Goal: Information Seeking & Learning: Understand process/instructions

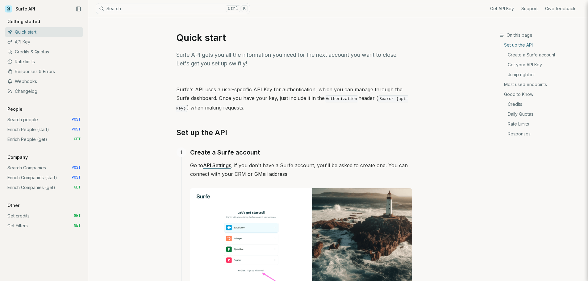
click at [35, 169] on link "Search Companies POST" at bounding box center [44, 168] width 78 height 10
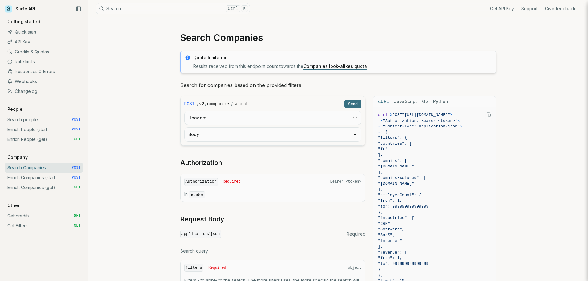
click at [31, 53] on link "Credits & Quotas" at bounding box center [44, 52] width 78 height 10
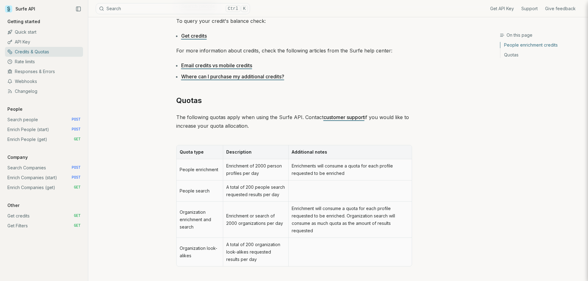
scroll to position [256, 0]
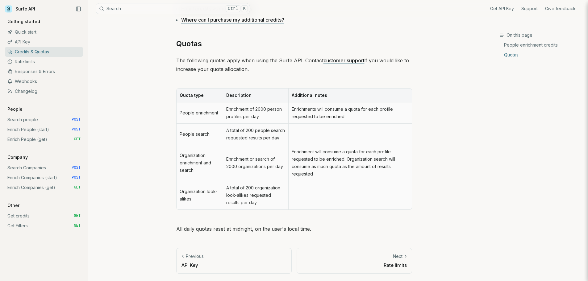
click at [38, 173] on link "Enrich Companies (start) POST" at bounding box center [44, 178] width 78 height 10
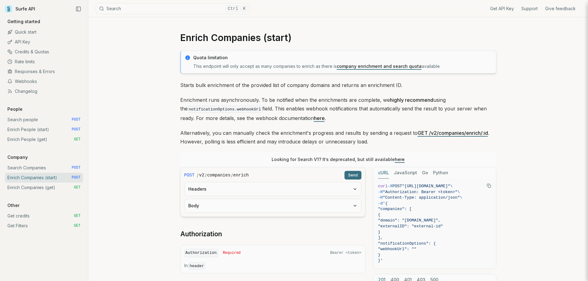
click at [37, 169] on link "Search Companies POST" at bounding box center [44, 168] width 78 height 10
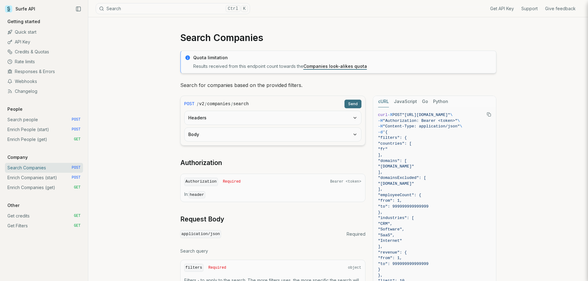
click at [188, 59] on circle at bounding box center [187, 57] width 5 height 5
click at [40, 180] on link "Enrich Companies (start) POST" at bounding box center [44, 178] width 78 height 10
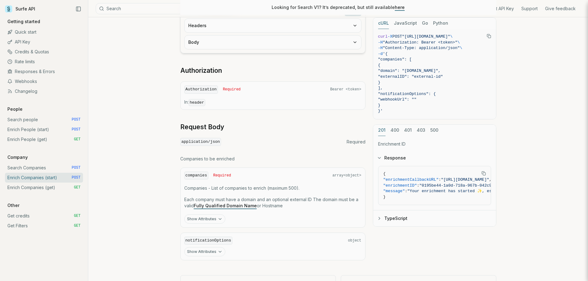
scroll to position [129, 0]
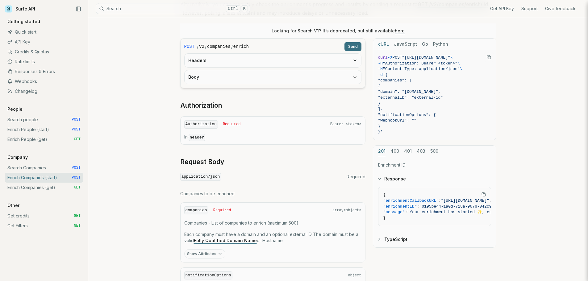
click at [34, 120] on link "Search people POST" at bounding box center [44, 120] width 78 height 10
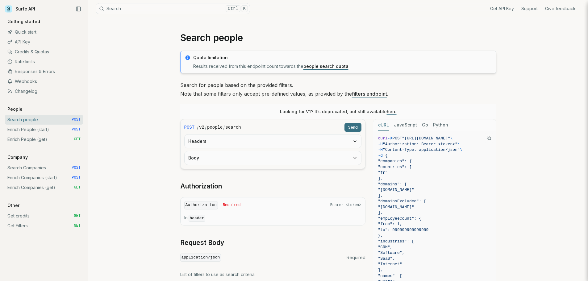
click at [35, 127] on link "Enrich People (start) POST" at bounding box center [44, 130] width 78 height 10
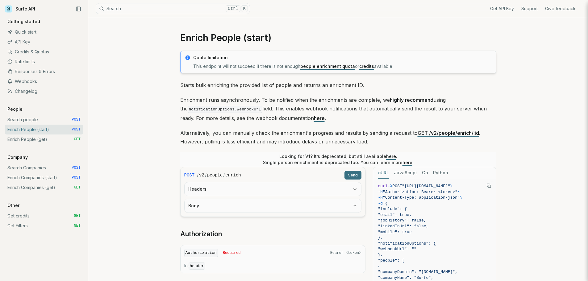
click at [29, 143] on link "Enrich People (get) GET" at bounding box center [44, 140] width 78 height 10
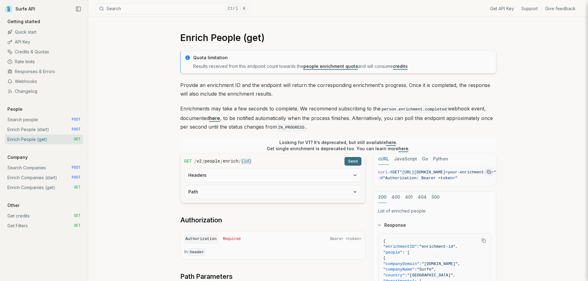
click at [33, 164] on link "Search Companies POST" at bounding box center [44, 168] width 78 height 10
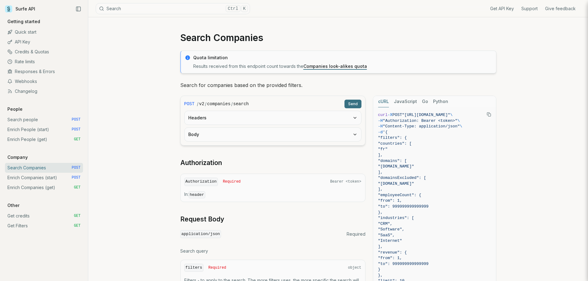
click at [329, 67] on link "Companies look-alikes quota" at bounding box center [336, 66] width 64 height 5
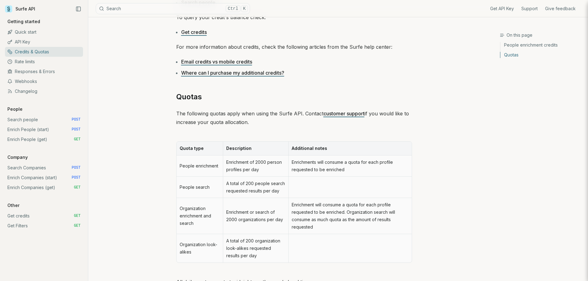
scroll to position [164, 0]
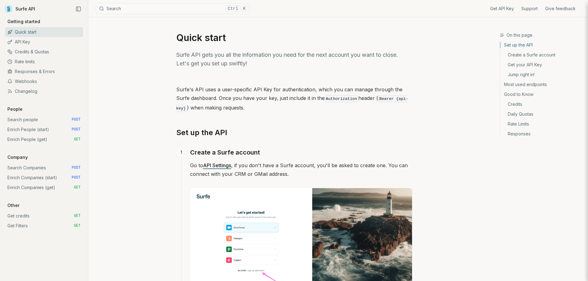
click at [30, 177] on link "Enrich Companies (start) POST" at bounding box center [44, 178] width 78 height 10
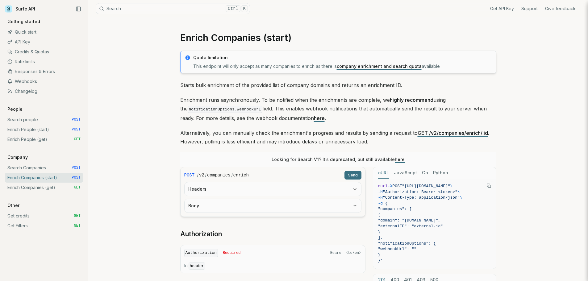
scroll to position [31, 0]
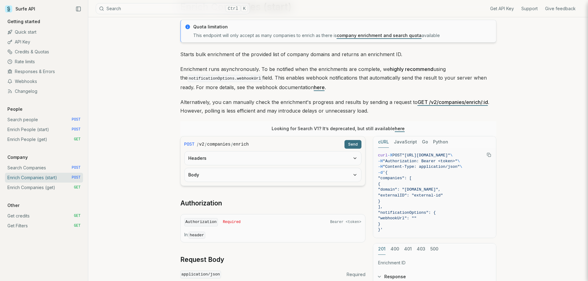
click at [29, 139] on link "Enrich People (get) GET" at bounding box center [44, 140] width 78 height 10
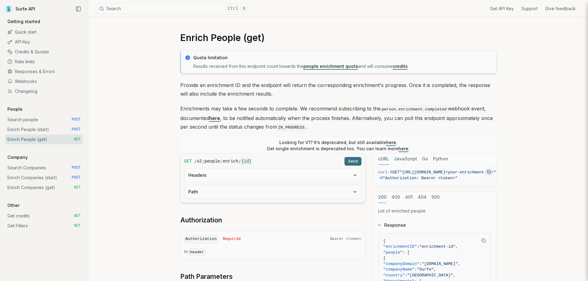
click at [28, 117] on link "Search people POST" at bounding box center [44, 120] width 78 height 10
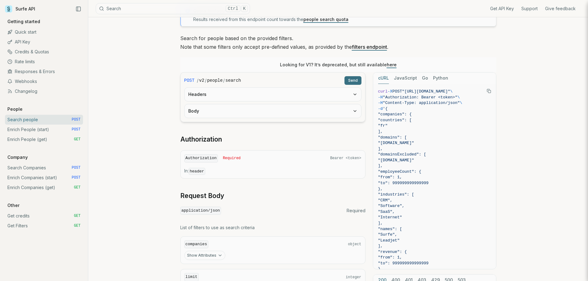
click at [9, 8] on icon at bounding box center [8, 7] width 3 height 3
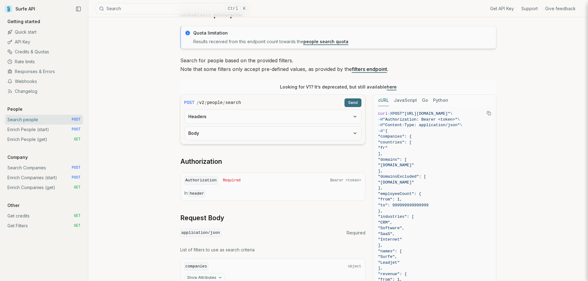
scroll to position [62, 0]
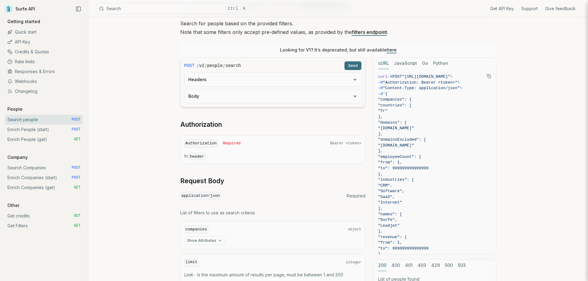
click at [30, 143] on link "Enrich People (get) GET" at bounding box center [44, 140] width 78 height 10
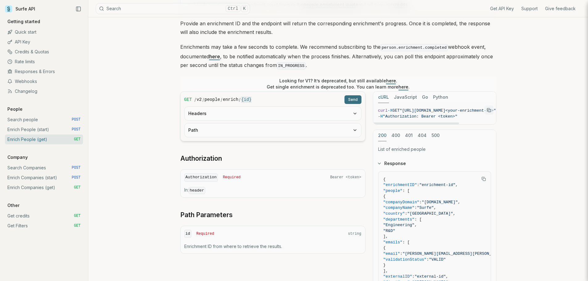
drag, startPoint x: 443, startPoint y: 122, endPoint x: 414, endPoint y: 124, distance: 28.8
click at [414, 124] on div at bounding box center [416, 124] width 86 height 2
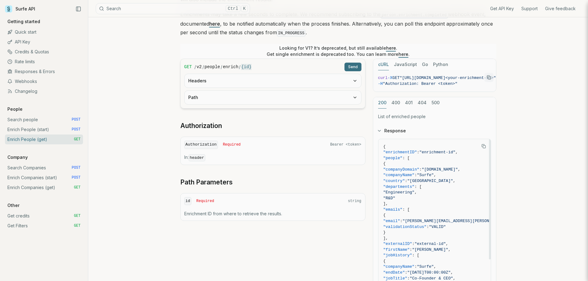
scroll to position [83, 0]
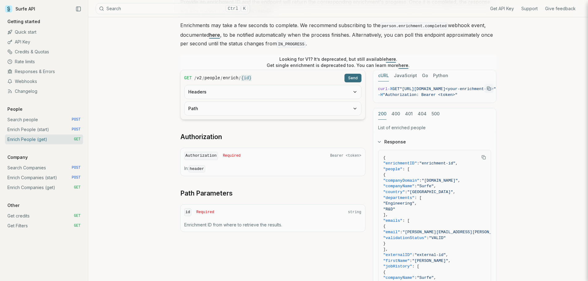
click at [49, 187] on link "Enrich Companies (get) GET" at bounding box center [44, 188] width 78 height 10
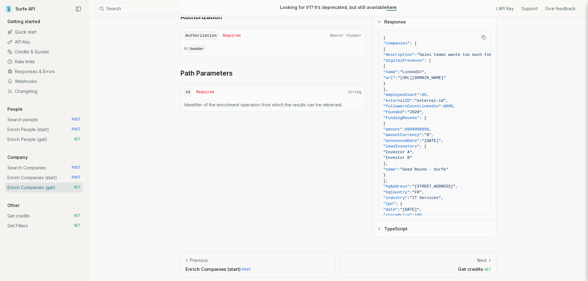
click at [30, 176] on link "Enrich Companies (start) POST" at bounding box center [44, 178] width 78 height 10
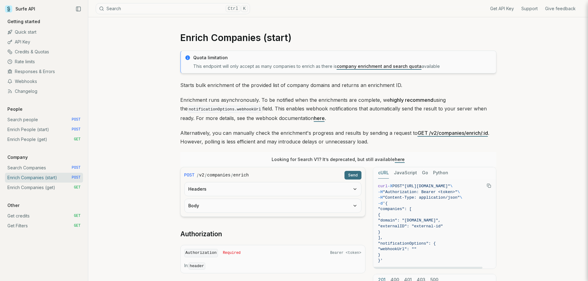
click at [37, 126] on link "Enrich People (start) POST" at bounding box center [44, 130] width 78 height 10
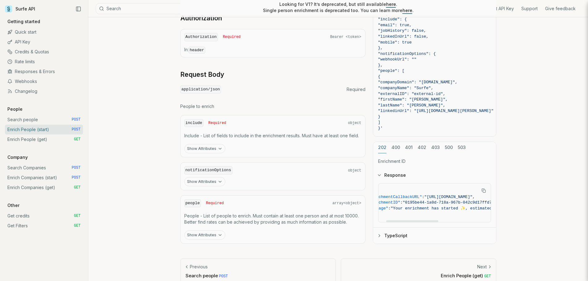
drag, startPoint x: 410, startPoint y: 217, endPoint x: 402, endPoint y: 217, distance: 7.4
click at [402, 220] on div at bounding box center [412, 221] width 52 height 2
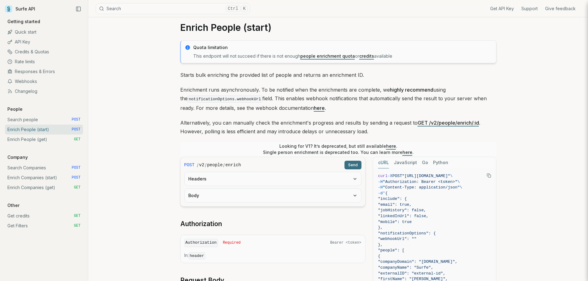
drag, startPoint x: 299, startPoint y: 174, endPoint x: 481, endPoint y: 120, distance: 189.9
click at [481, 120] on p "Alternatively, you can manually check the enrichment's progress and results by …" at bounding box center [338, 127] width 316 height 17
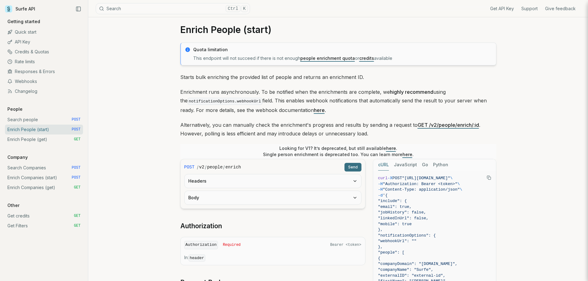
scroll to position [8, 0]
